Goal: Download file/media

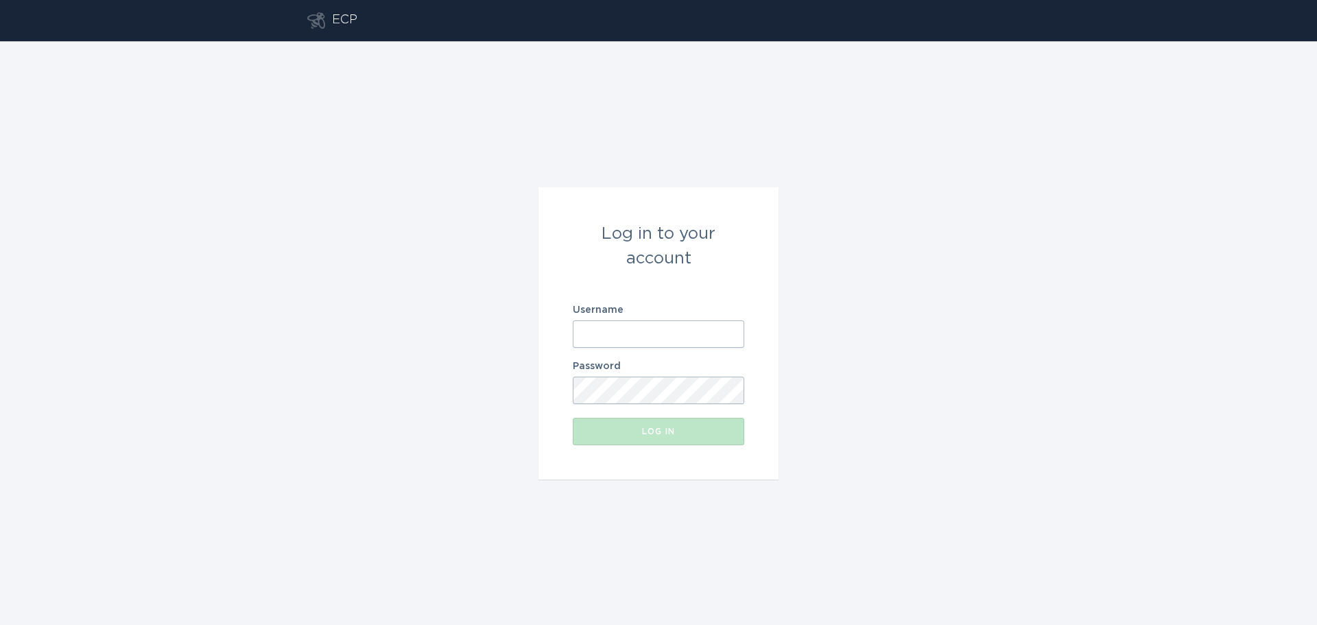
click at [648, 341] on input "Username" at bounding box center [659, 333] width 172 height 27
type input "[EMAIL_ADDRESS][DOMAIN_NAME]"
click at [686, 430] on div "Log in" at bounding box center [659, 431] width 158 height 8
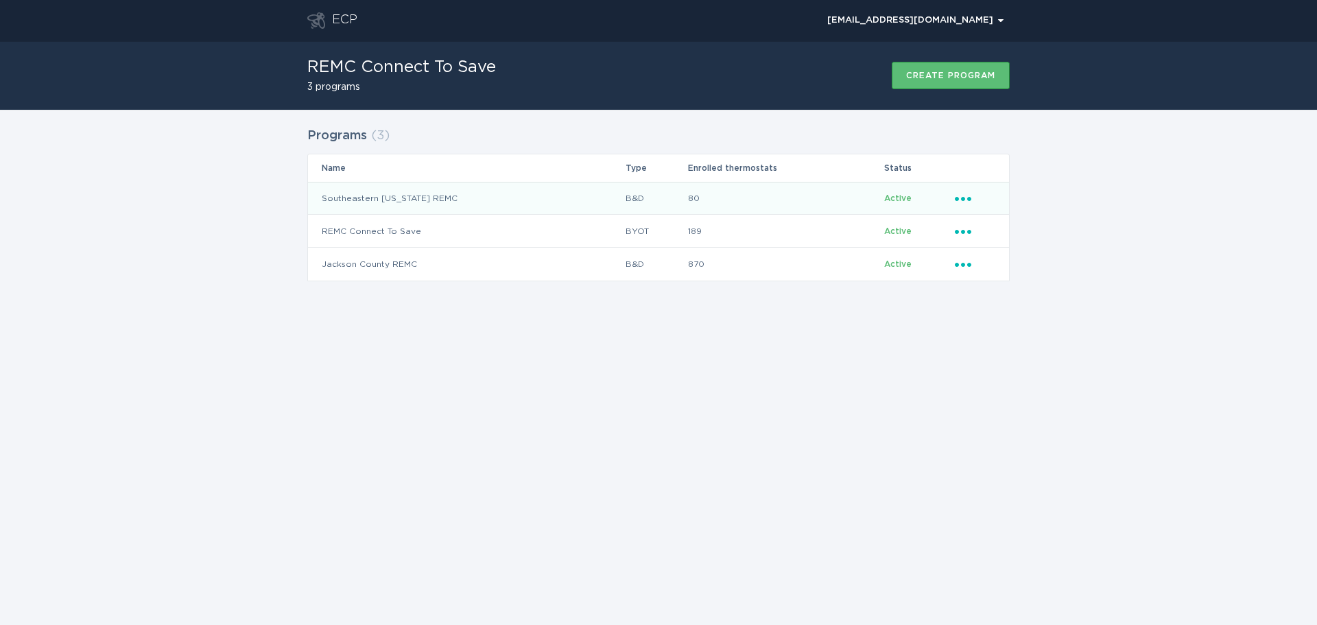
click at [965, 200] on icon "Ellipsis" at bounding box center [964, 197] width 19 height 12
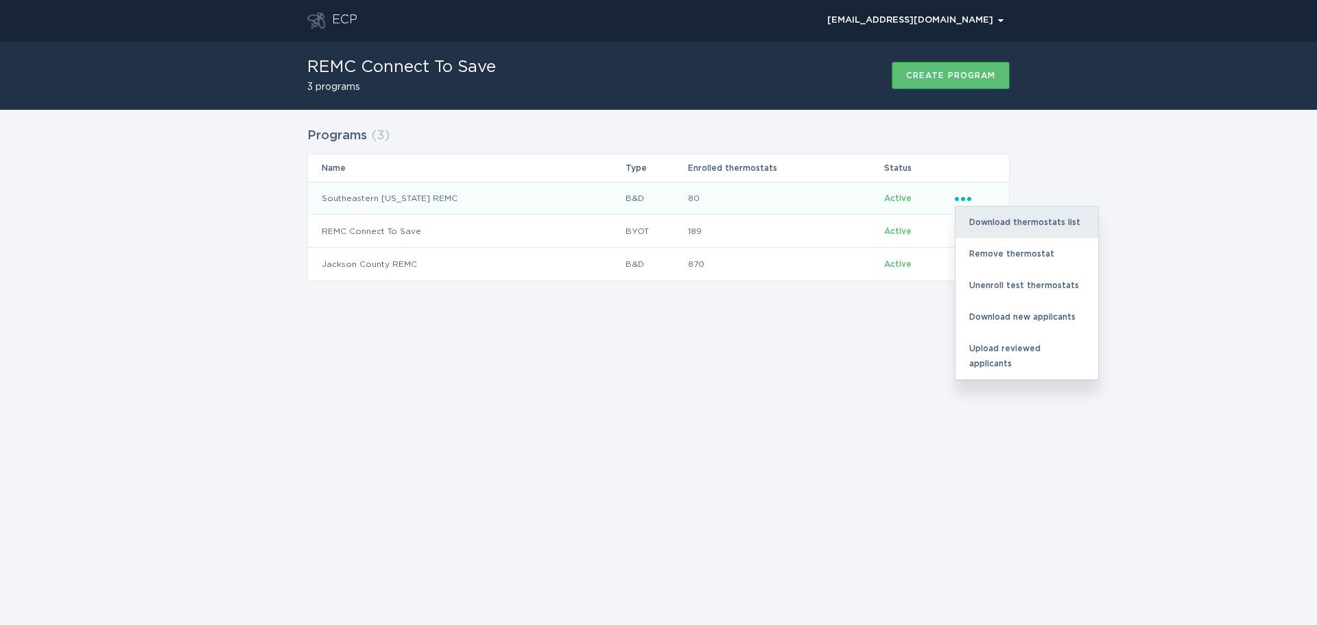
click at [1002, 211] on div "Download thermostats list" at bounding box center [1027, 222] width 143 height 32
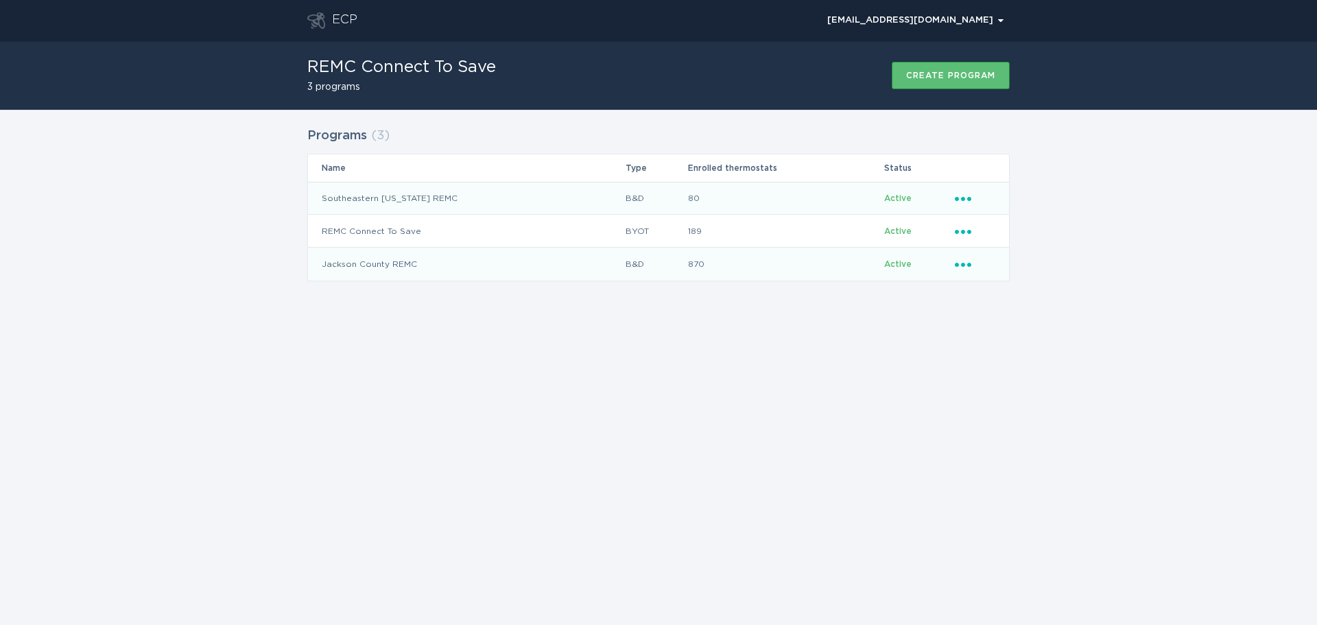
click at [963, 259] on icon "Ellipsis" at bounding box center [964, 263] width 19 height 12
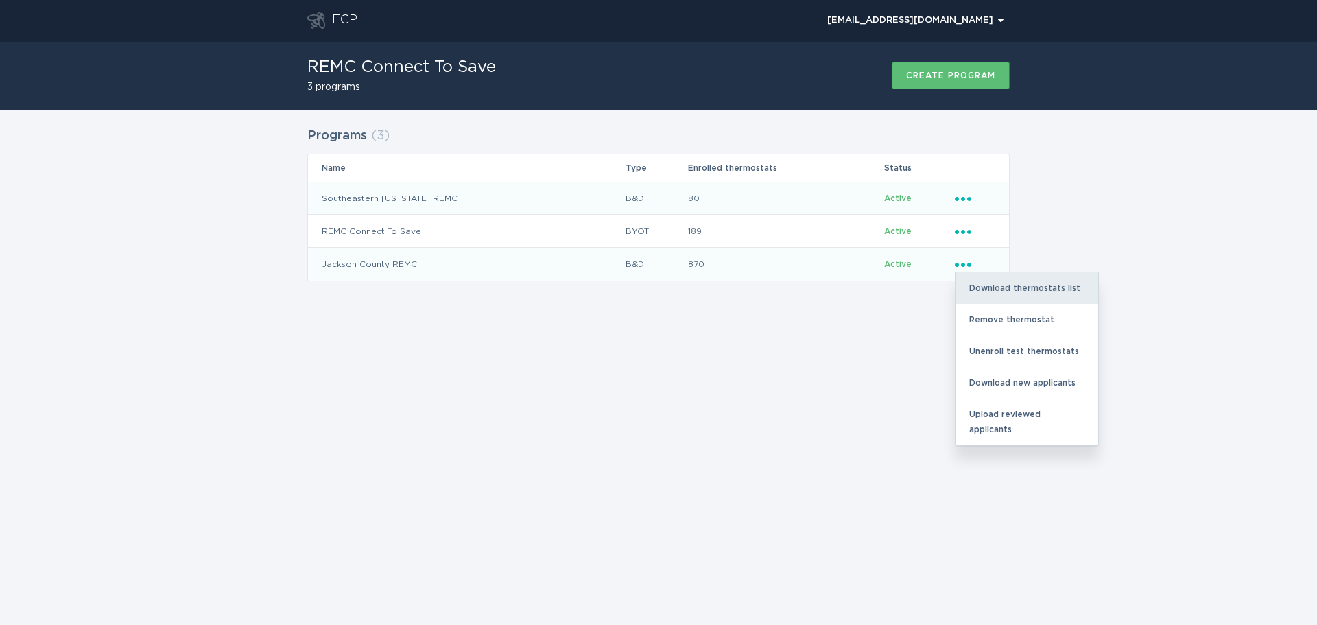
click at [1024, 288] on div "Download thermostats list" at bounding box center [1027, 288] width 143 height 32
click at [998, 287] on div "Download thermostats list" at bounding box center [1027, 288] width 143 height 32
